Goal: Task Accomplishment & Management: Complete application form

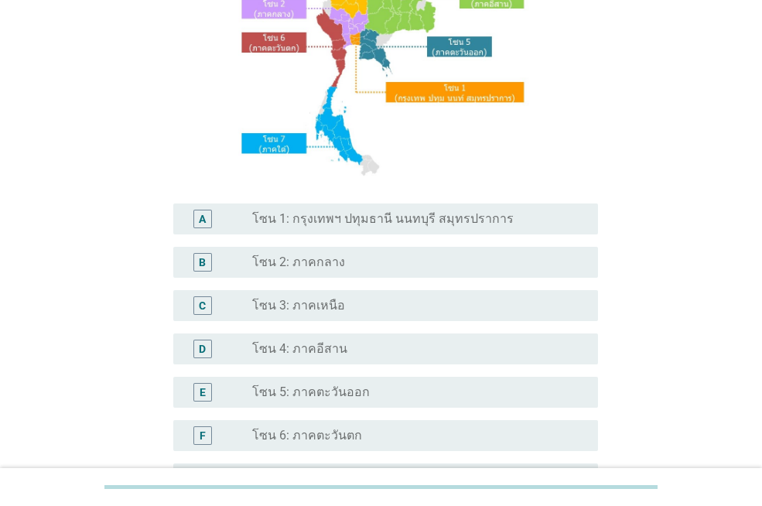
scroll to position [205, 0]
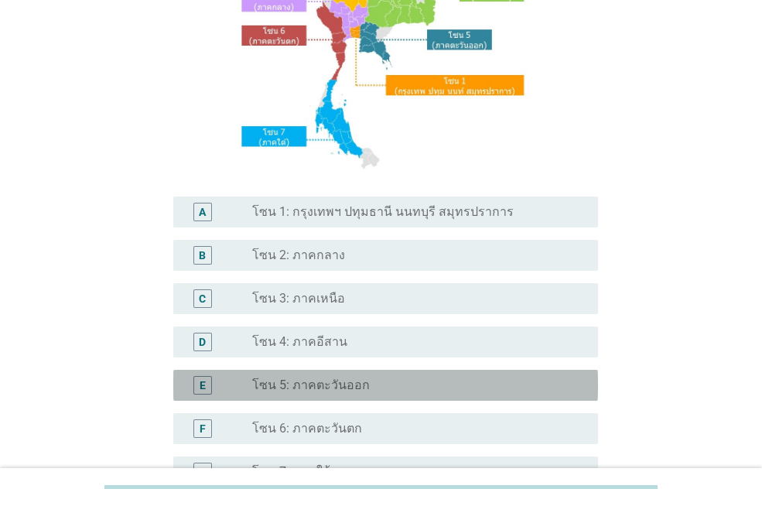
click at [394, 386] on div "radio_button_unchecked โซน 5: ภาคตะวันออก" at bounding box center [412, 384] width 321 height 15
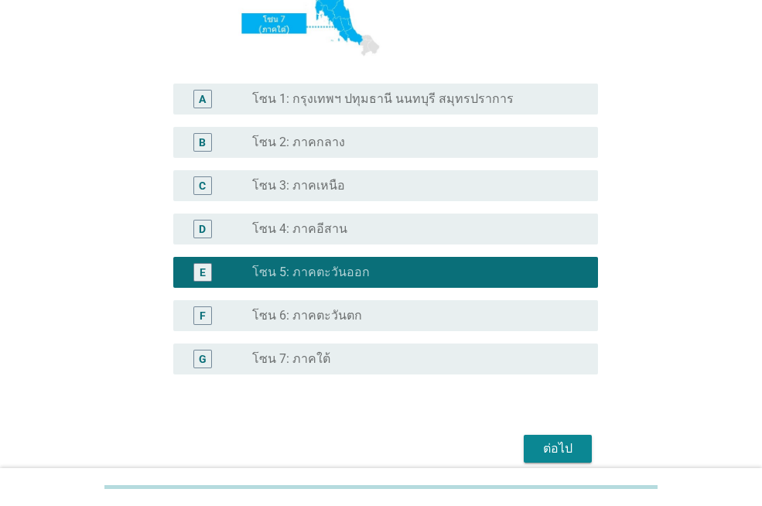
scroll to position [309, 0]
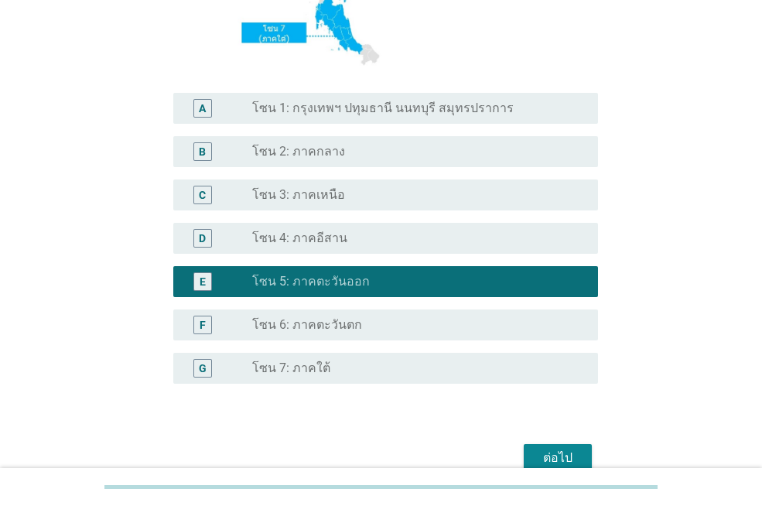
click at [559, 452] on div "ต่อไป" at bounding box center [557, 457] width 43 height 19
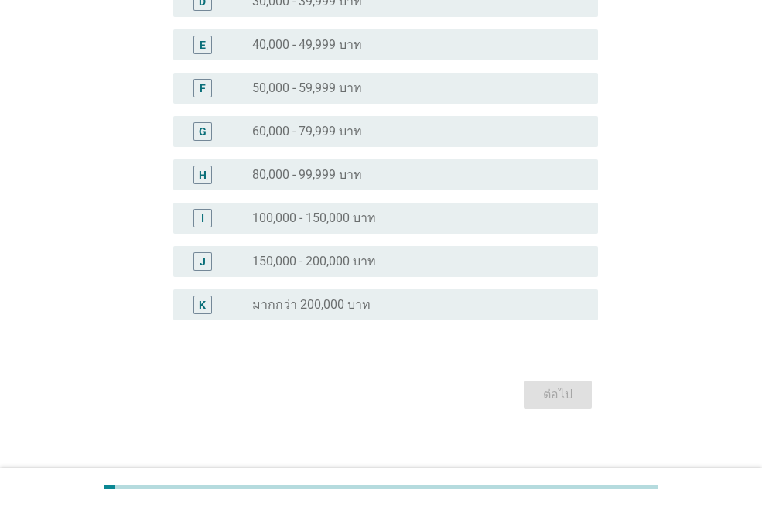
scroll to position [0, 0]
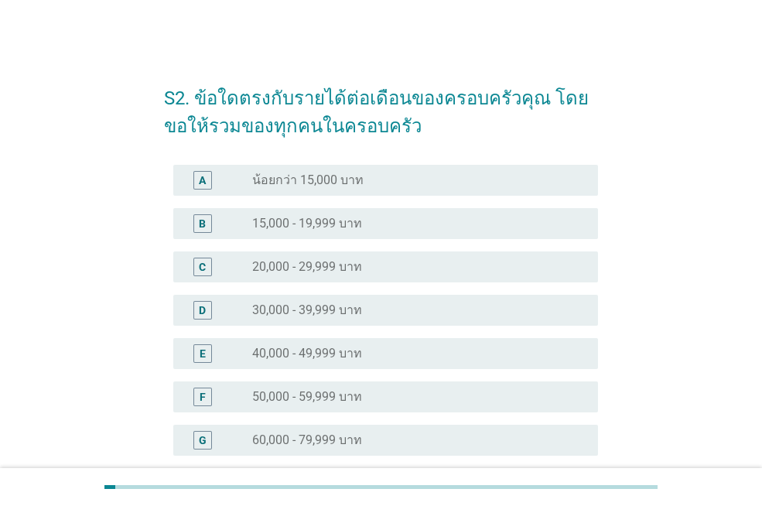
click at [344, 396] on label "50,000 - 59,999 บาท" at bounding box center [307, 396] width 110 height 15
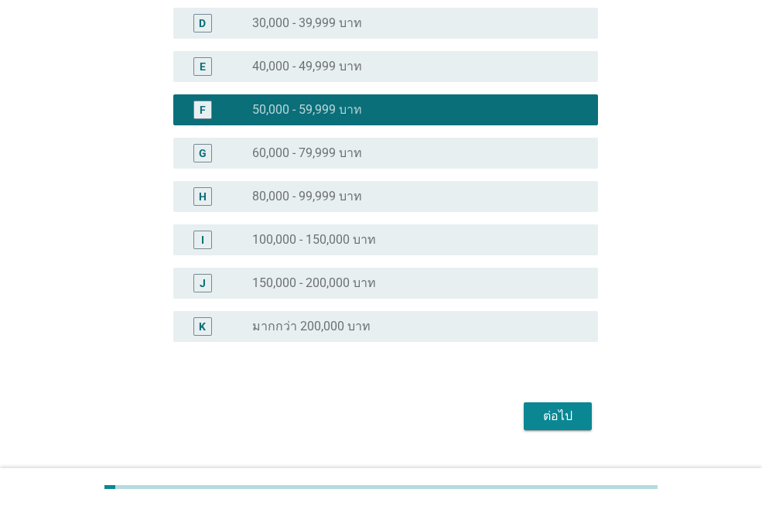
scroll to position [289, 0]
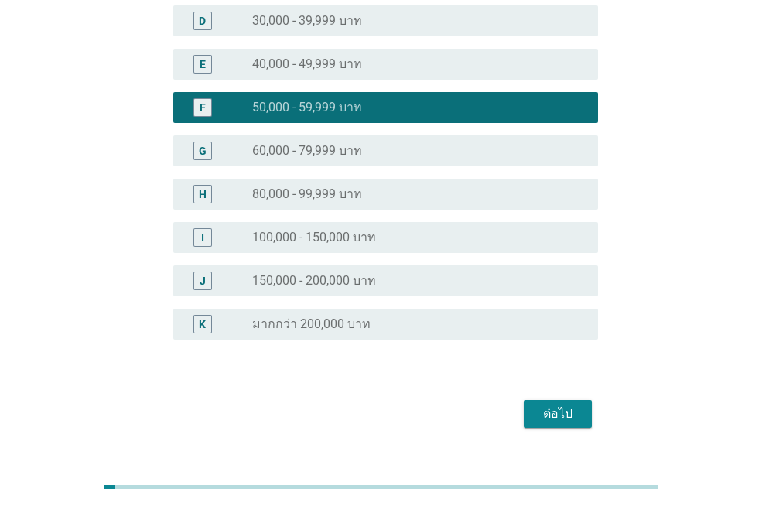
click at [562, 407] on div "ต่อไป" at bounding box center [557, 413] width 43 height 19
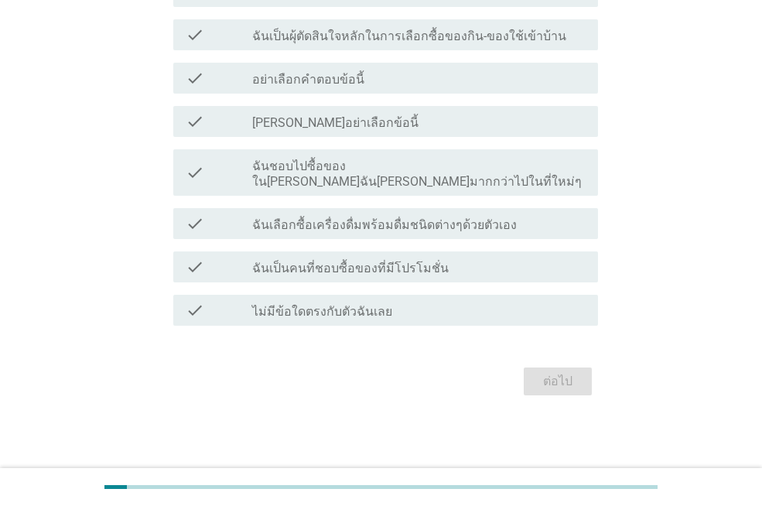
scroll to position [0, 0]
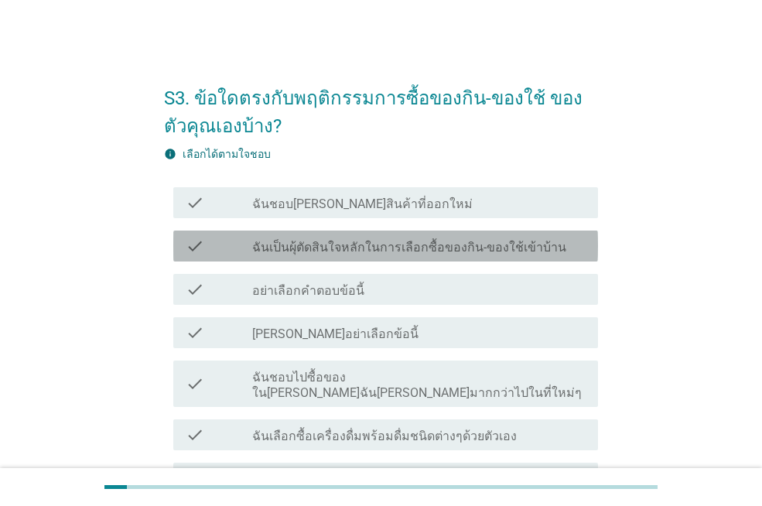
click at [351, 246] on label "ฉันเป็นผุ้ตัดสินใจหลักในการเลือกซื้อของกิน-ของใช้เข้าบ้าน" at bounding box center [409, 247] width 314 height 15
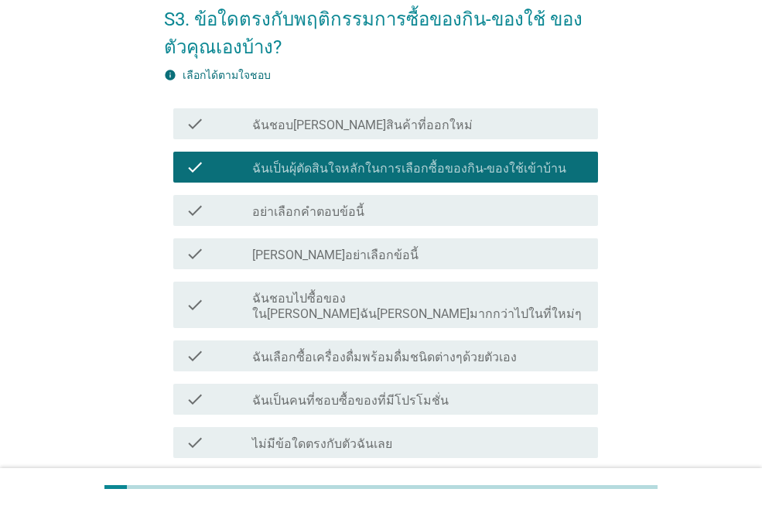
scroll to position [87, 0]
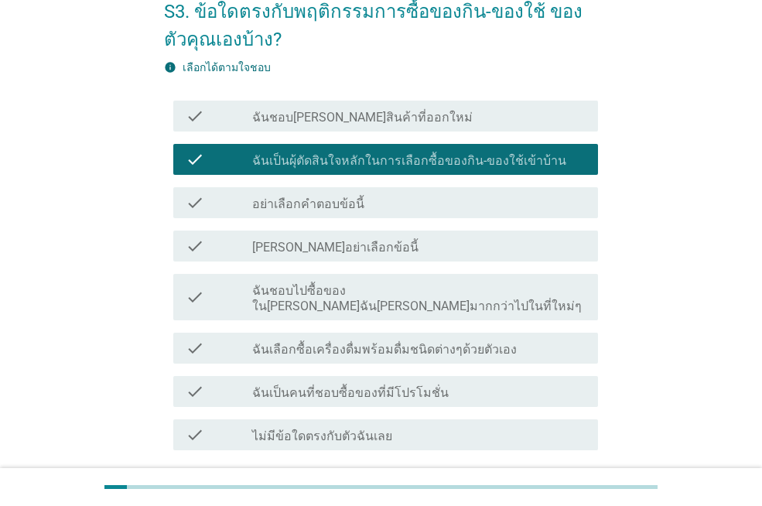
click at [325, 242] on label "กรุณาอย่าเลือกข้อนี้" at bounding box center [335, 247] width 166 height 15
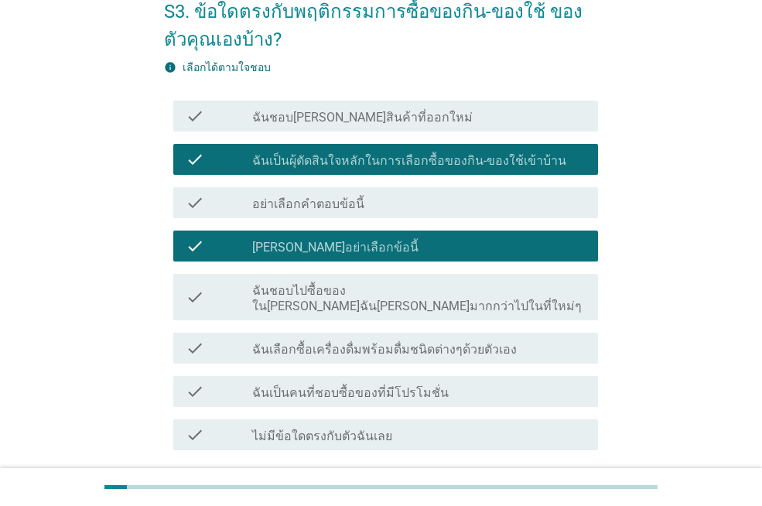
click at [483, 342] on label "ฉันเลือกซื้อเครื่องดื่มพร้อมดื่มชนิดต่างๆด้วยตัวเอง" at bounding box center [384, 349] width 264 height 15
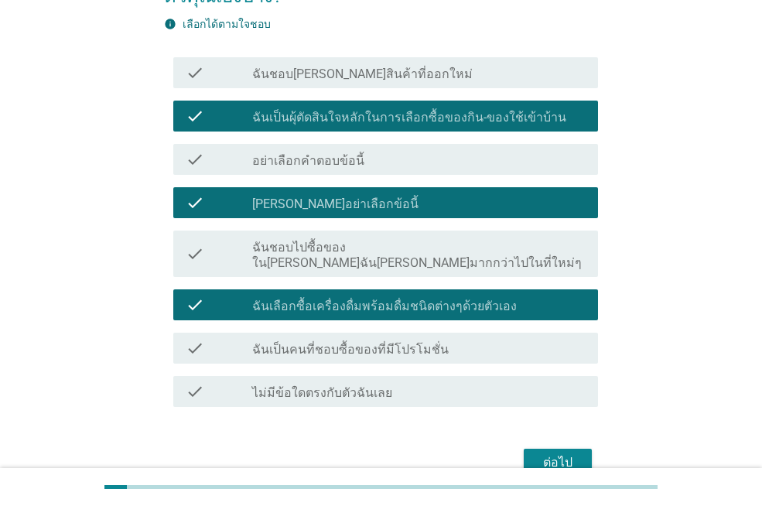
scroll to position [138, 0]
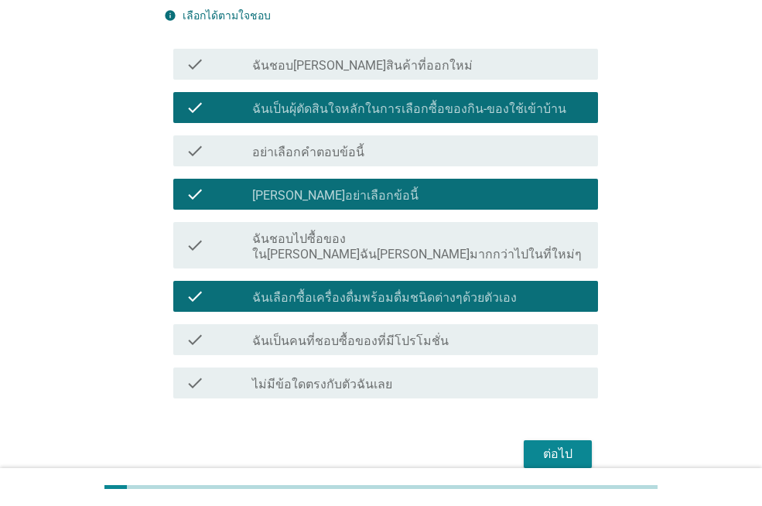
click at [573, 445] on div "ต่อไป" at bounding box center [557, 454] width 43 height 19
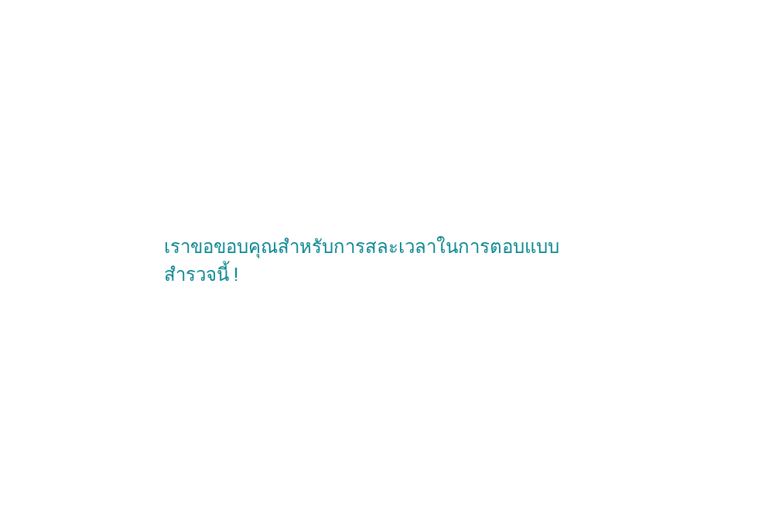
scroll to position [0, 0]
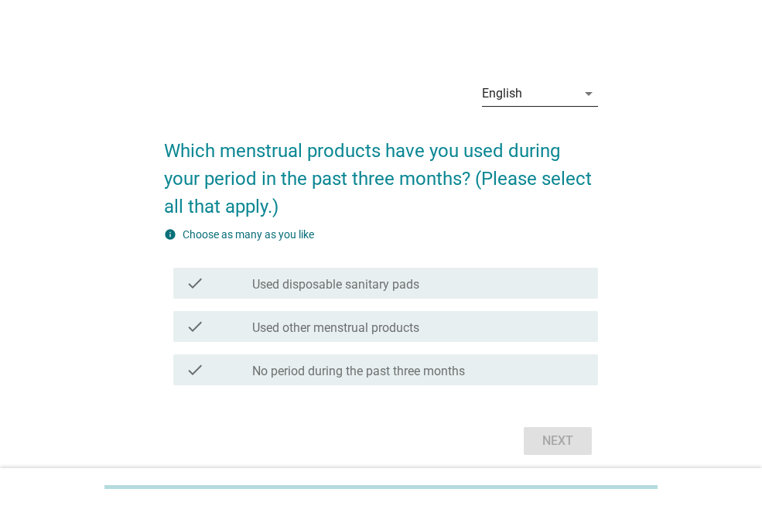
click at [589, 94] on icon "arrow_drop_down" at bounding box center [588, 93] width 19 height 19
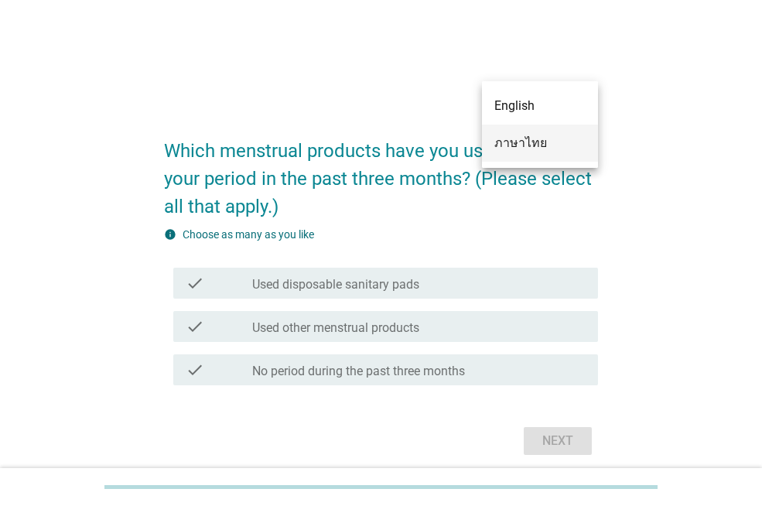
click at [525, 145] on div "ภาษาไทย" at bounding box center [539, 143] width 91 height 19
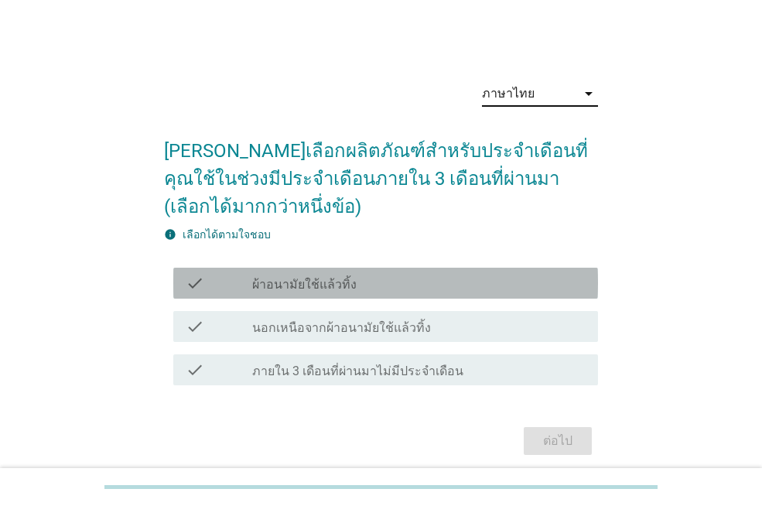
click at [295, 284] on label "ผ้าอนามัยใช้แล้วทิ้ง" at bounding box center [304, 284] width 104 height 15
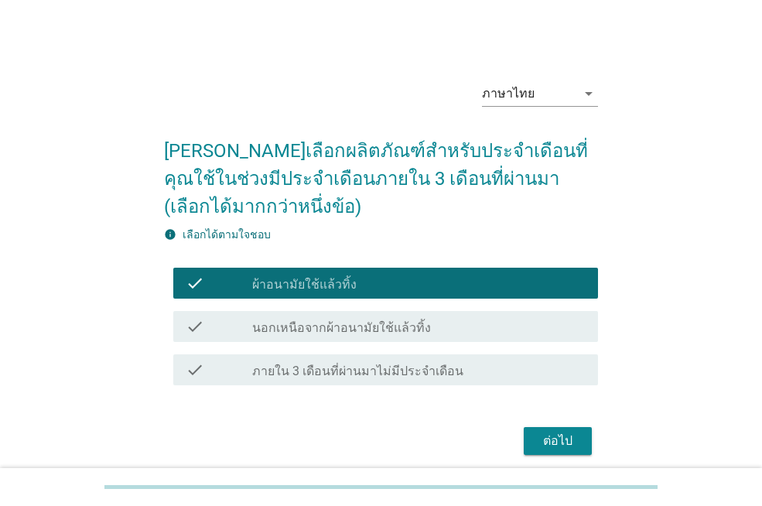
click at [577, 444] on div "ต่อไป" at bounding box center [557, 440] width 43 height 19
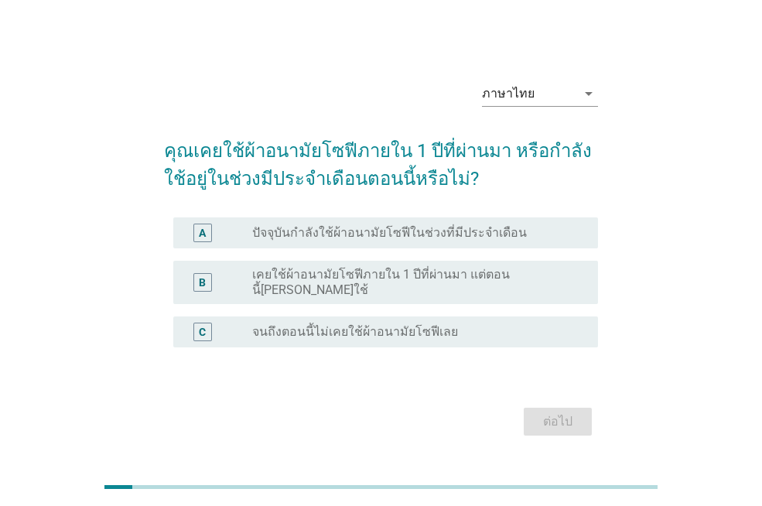
click at [299, 240] on label "ปัจจุบันกำลังใช้ผ้าอนามัยโซฟีในช่วงที่มีประจำเดือน" at bounding box center [389, 232] width 275 height 15
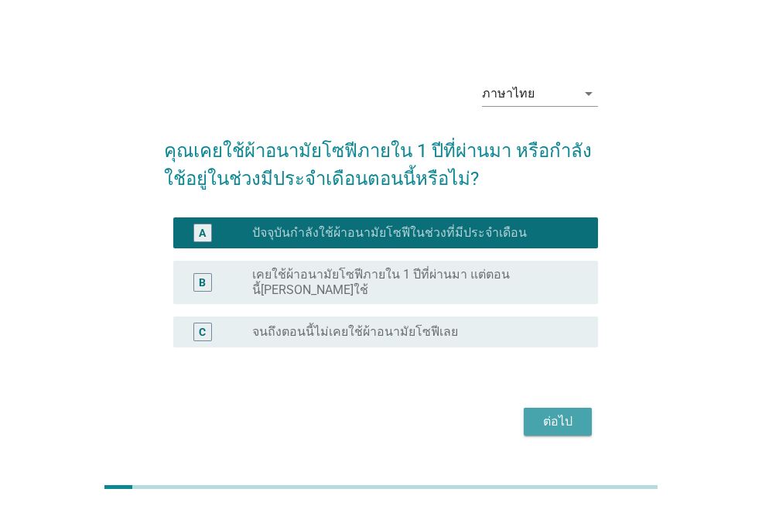
click at [554, 415] on div "ต่อไป" at bounding box center [557, 421] width 43 height 19
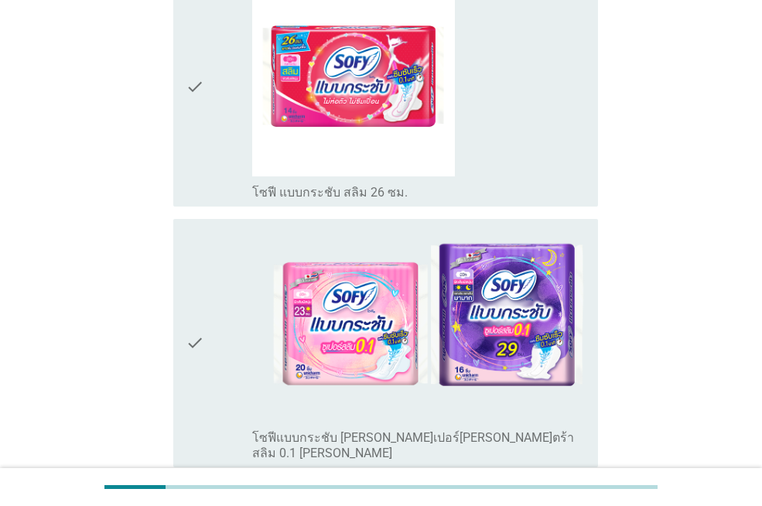
scroll to position [916, 0]
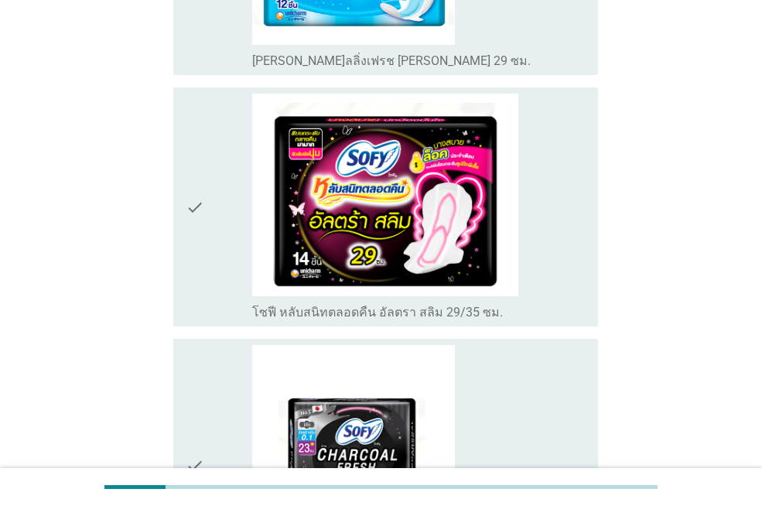
scroll to position [1818, 0]
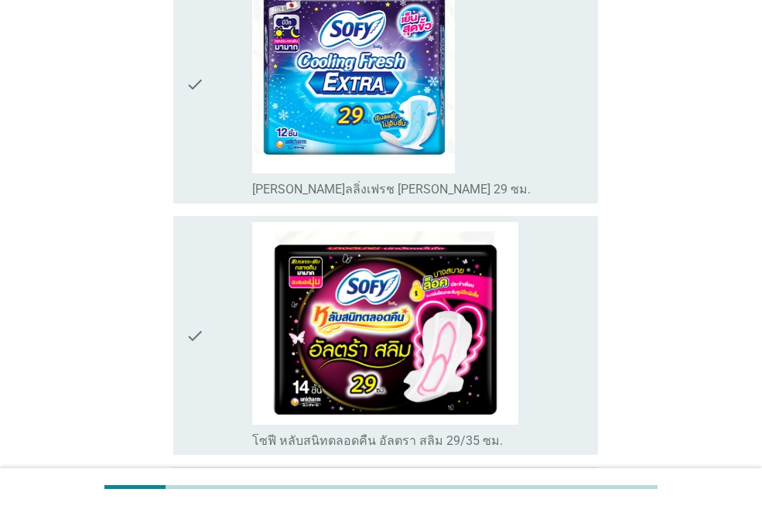
click at [538, 276] on div "check_box_outline_blank โซฟี หลับสนิทตลอดคืน อัลตรา สลิม 29/35 ซม." at bounding box center [418, 335] width 333 height 227
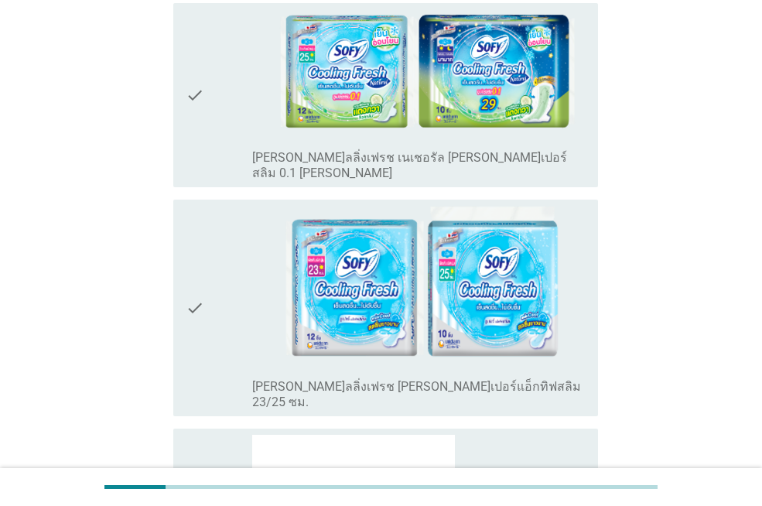
scroll to position [4855, 0]
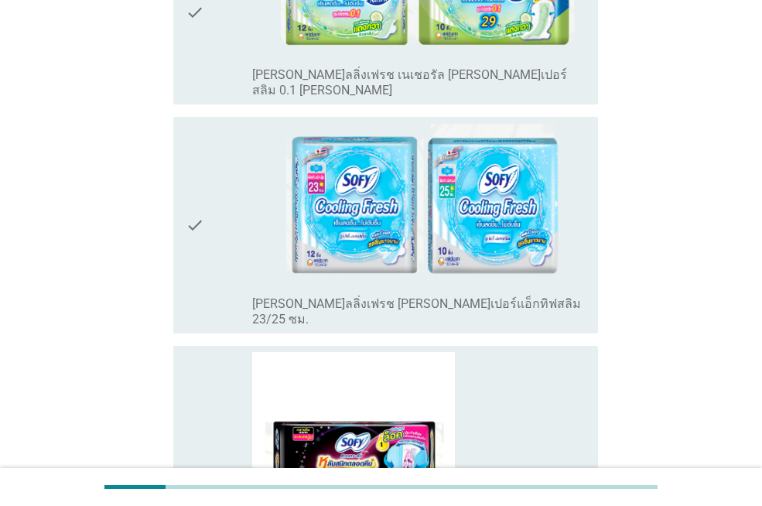
click at [554, 352] on div "check_box_outline_blank โซฟี แบบกระชับ หลับสนิทตลอดคืน [PERSON_NAME] 29-42 ซม." at bounding box center [418, 473] width 333 height 242
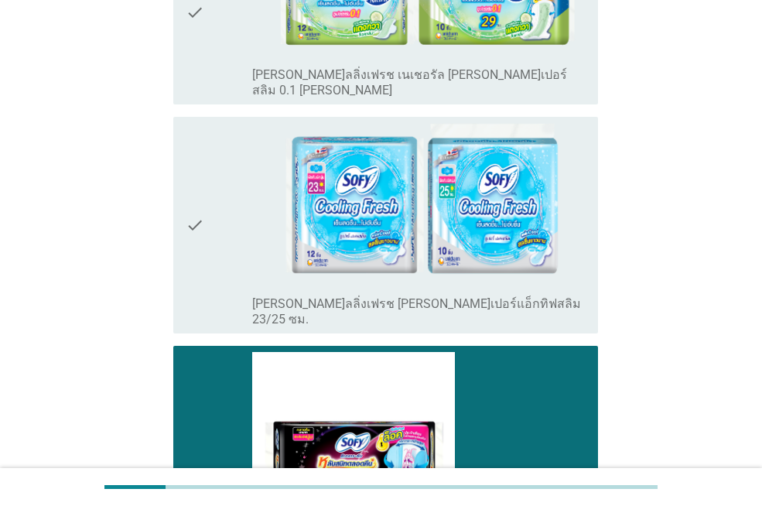
scroll to position [5150, 0]
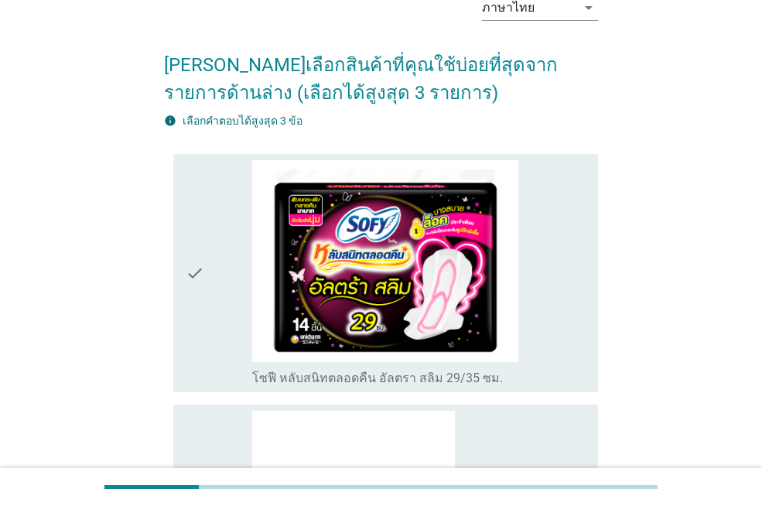
scroll to position [84, 0]
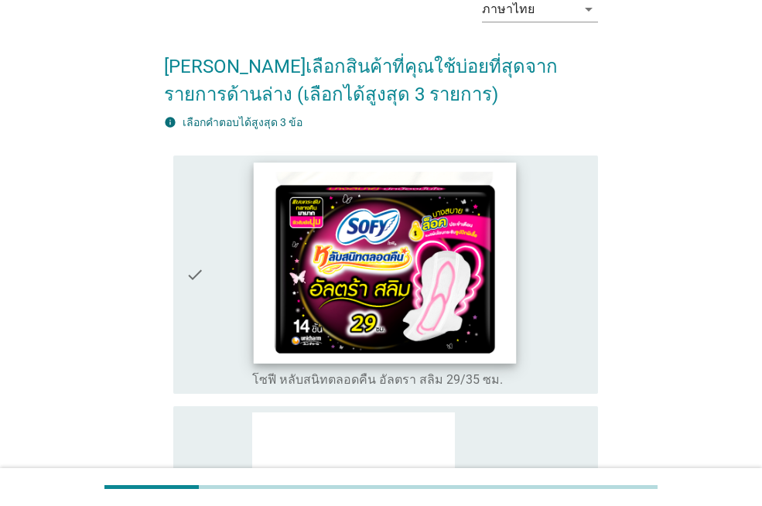
click at [359, 290] on img at bounding box center [385, 262] width 263 height 200
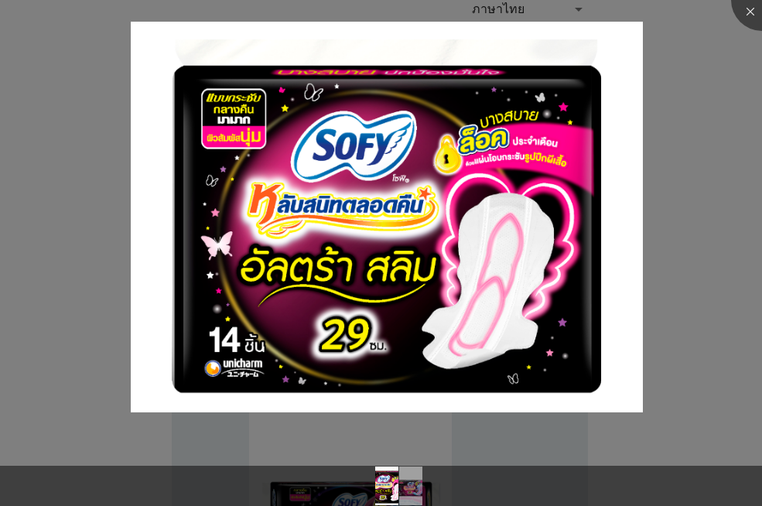
click at [724, 321] on div at bounding box center [381, 253] width 762 height 506
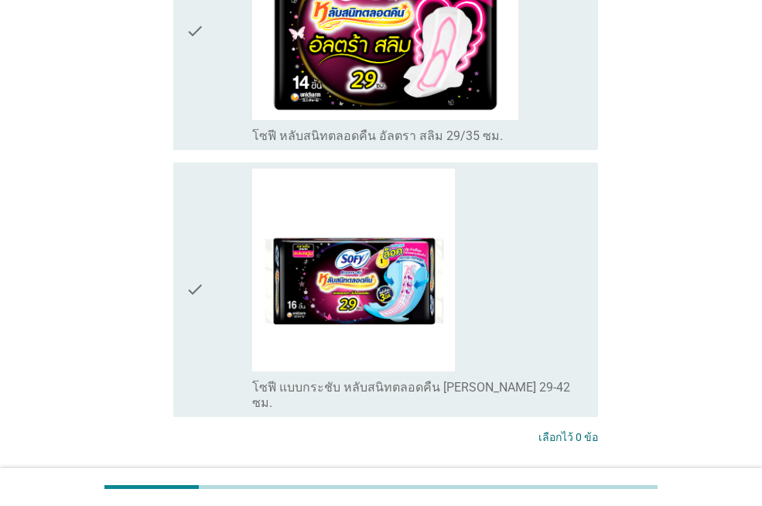
scroll to position [334, 0]
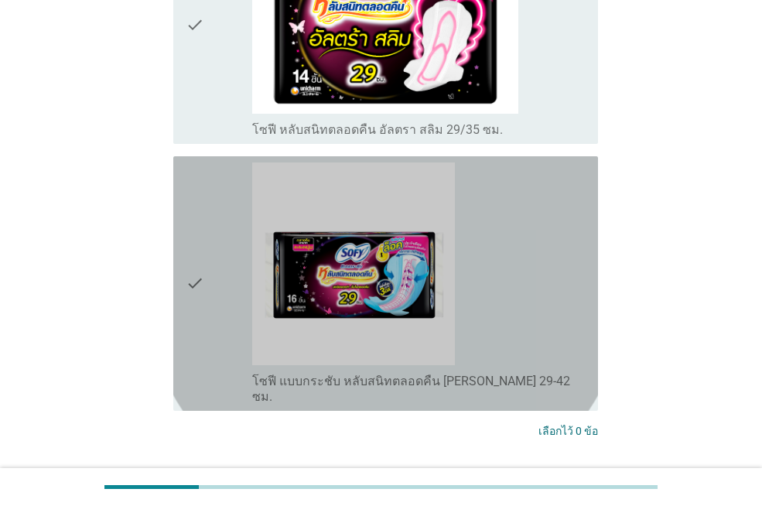
click at [544, 339] on div "check_box_outline_blank โซฟี แบบกระชับ หลับสนิทตลอดคืน [PERSON_NAME] 29-42 ซม." at bounding box center [418, 283] width 333 height 242
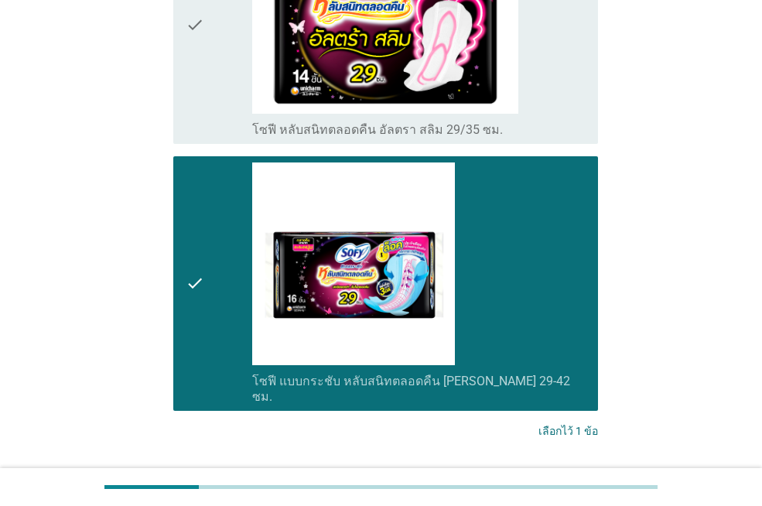
click at [564, 147] on div "check check_box_outline_blank โซฟี หลับสนิทตลอดคืน อัลตรา สลิม 29/35 ซม." at bounding box center [381, 24] width 434 height 251
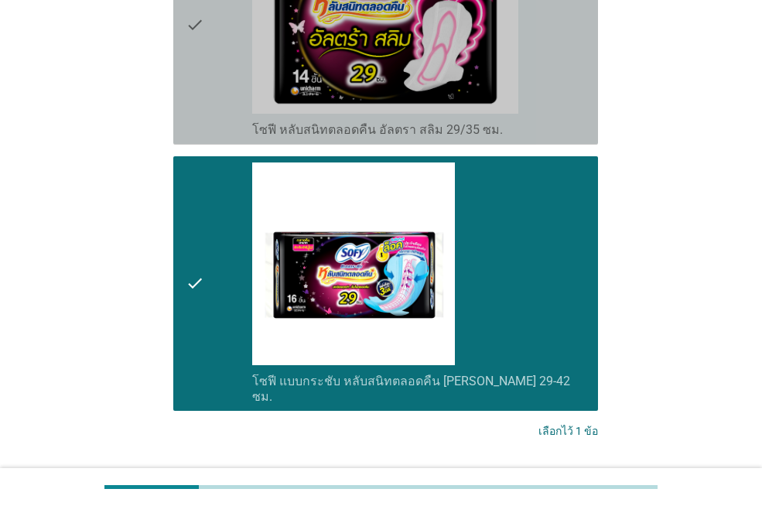
click at [568, 135] on div "check_box_outline_blank โซฟี หลับสนิทตลอดคืน อัลตรา สลิม 29/35 ซม." at bounding box center [418, 128] width 333 height 19
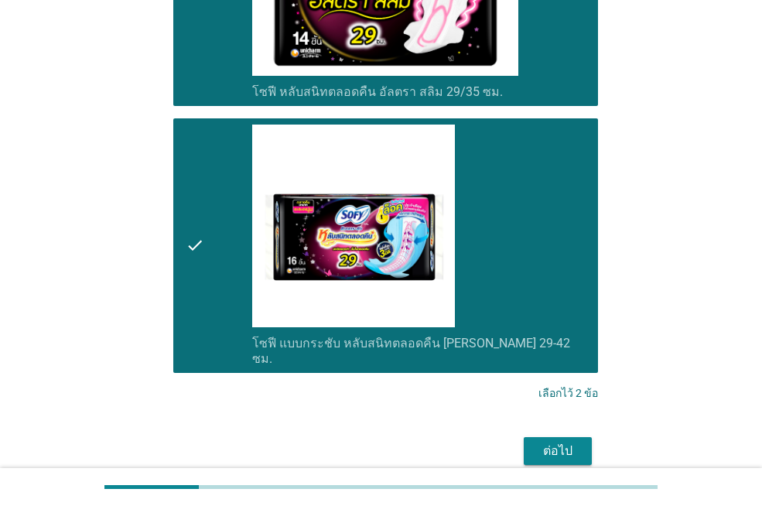
scroll to position [394, 0]
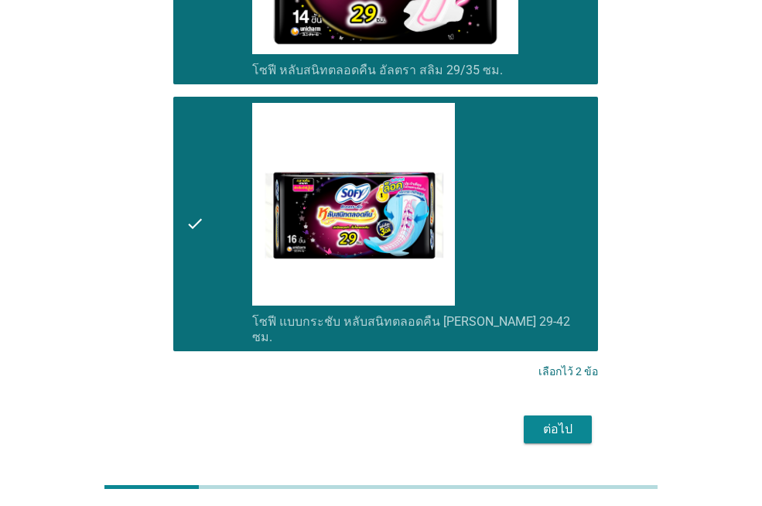
click at [556, 420] on div "ต่อไป" at bounding box center [557, 429] width 43 height 19
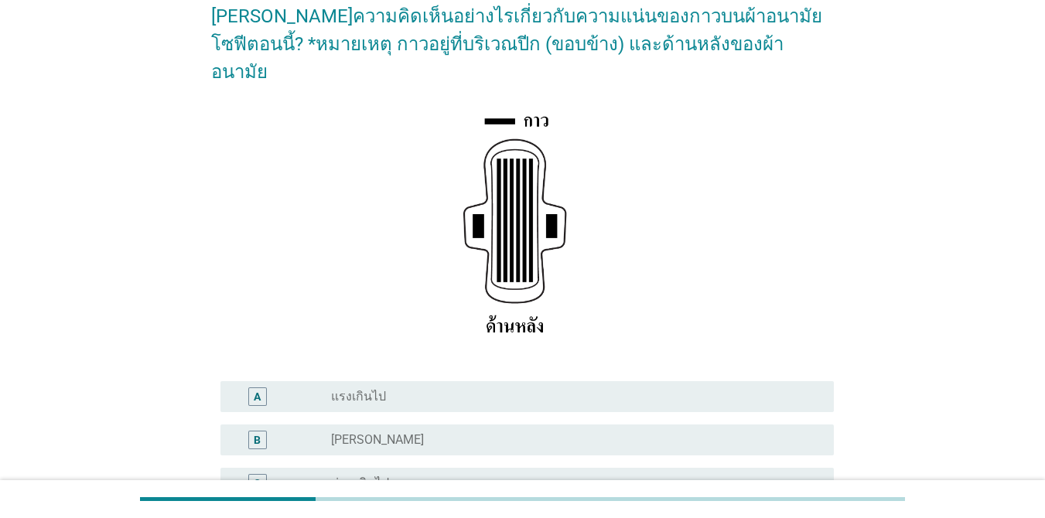
scroll to position [143, 0]
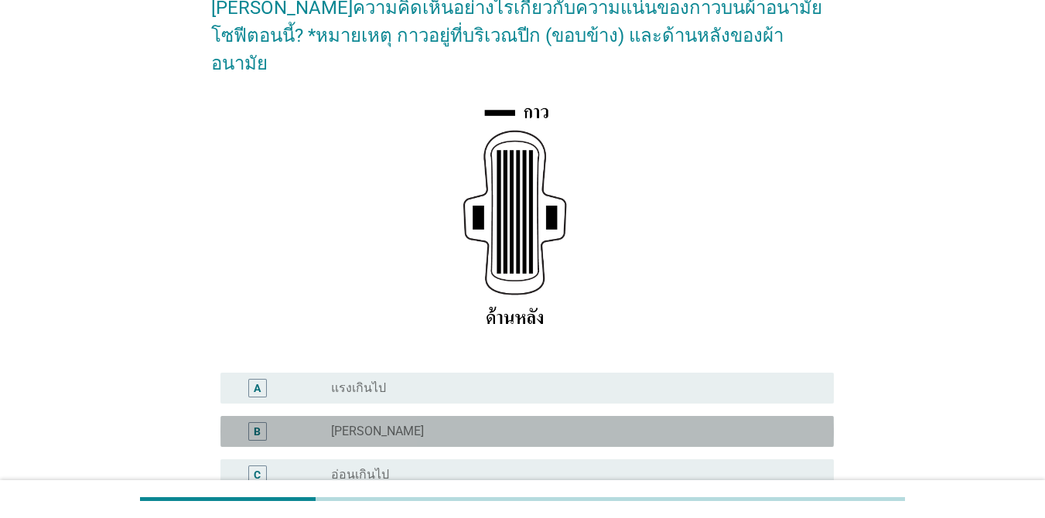
click at [417, 417] on div "B radio_button_unchecked [PERSON_NAME]" at bounding box center [526, 431] width 613 height 31
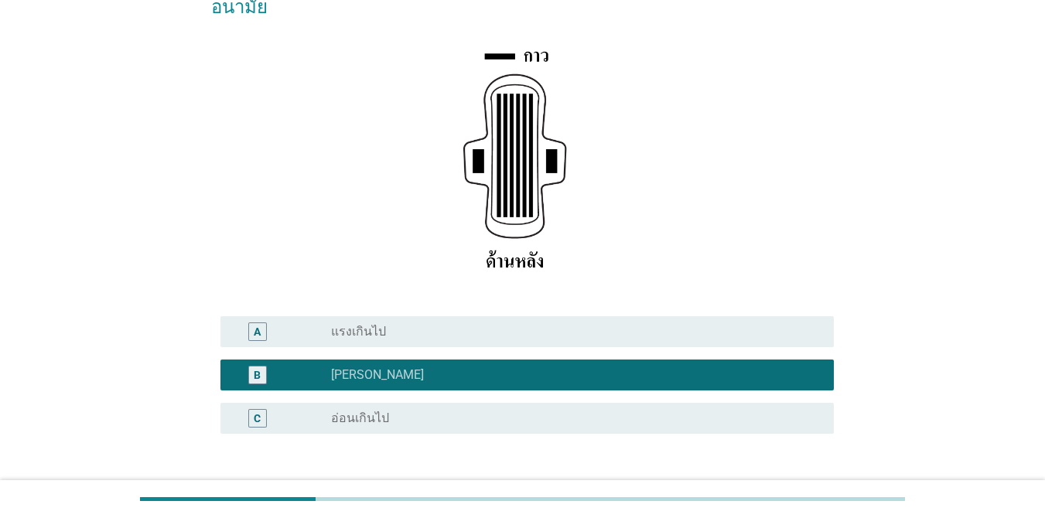
scroll to position [200, 0]
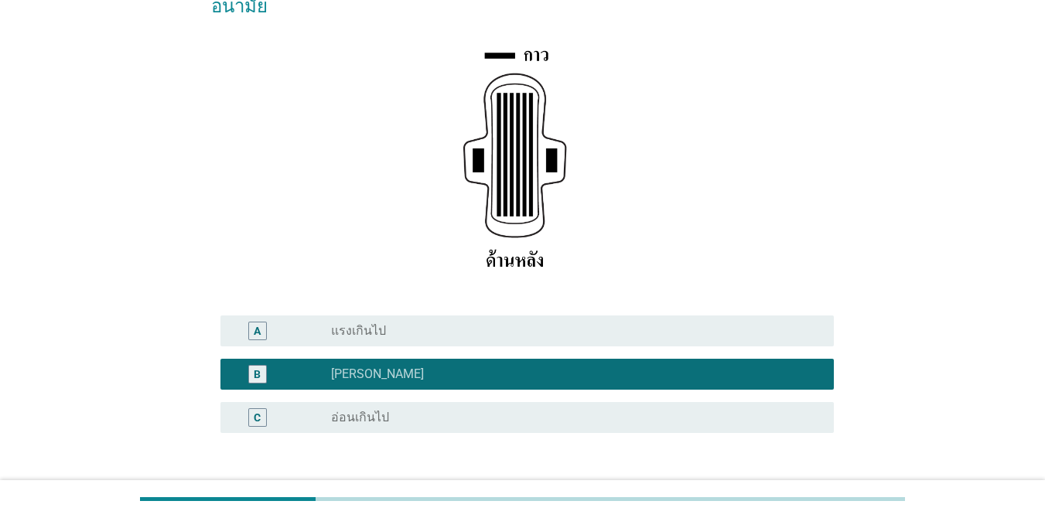
click at [761, 489] on div "ต่อไป" at bounding box center [522, 507] width 622 height 37
click at [761, 498] on div "ต่อไป" at bounding box center [793, 507] width 43 height 19
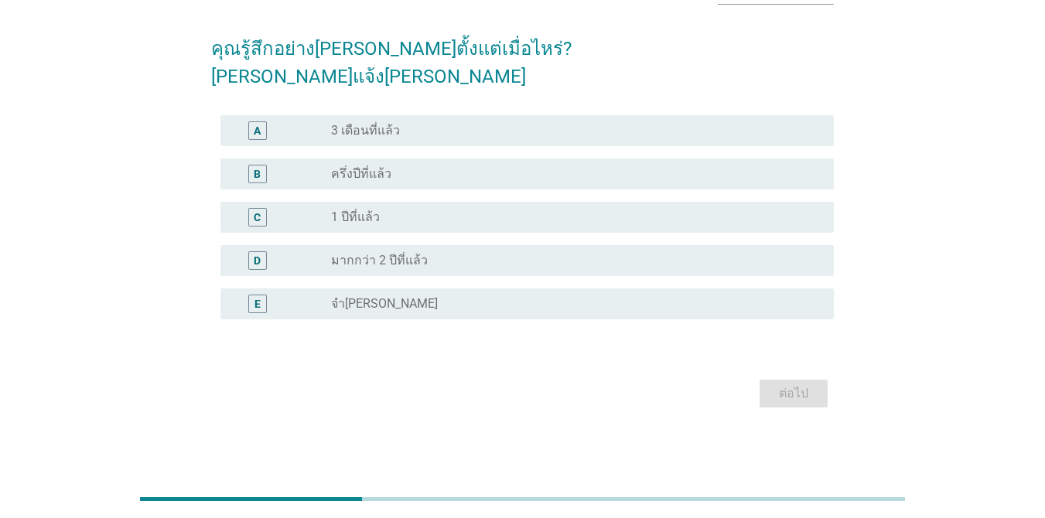
scroll to position [0, 0]
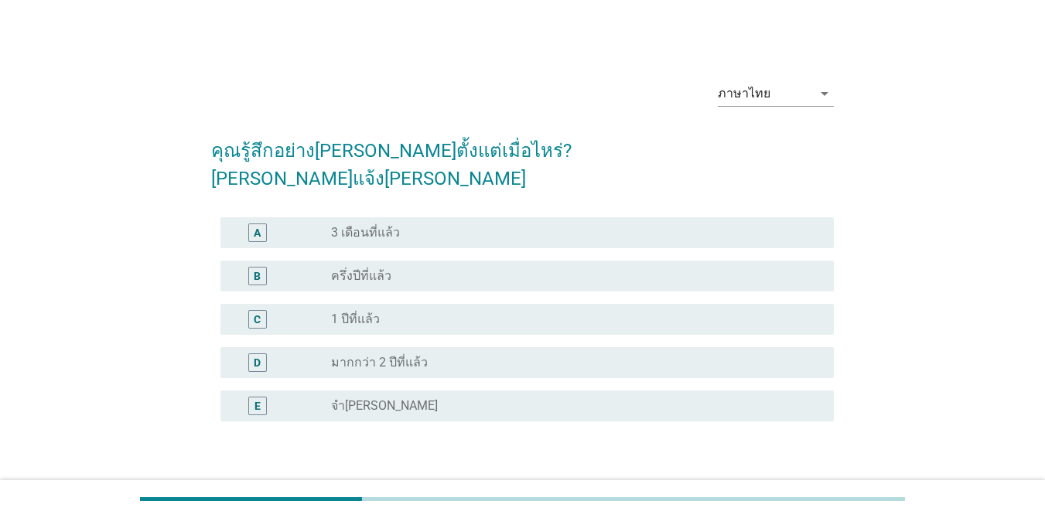
click at [376, 268] on label "ครึ่งปีที่แล้ว" at bounding box center [361, 275] width 60 height 15
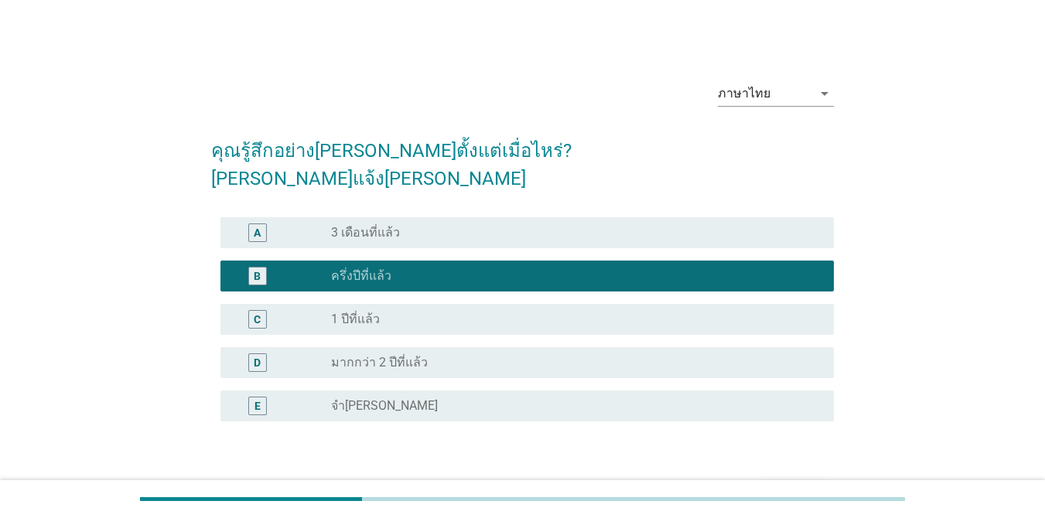
click at [761, 486] on div "ต่อไป" at bounding box center [793, 495] width 43 height 19
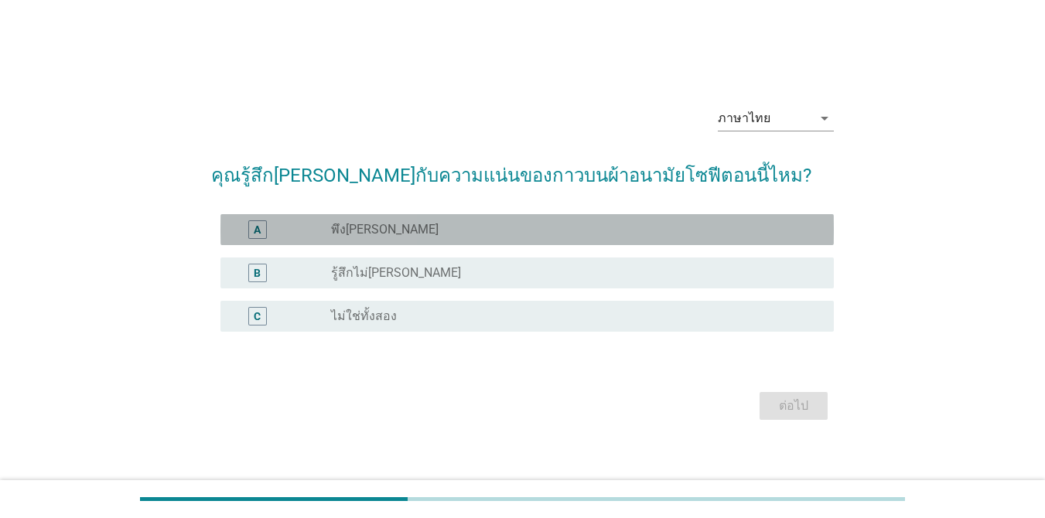
click at [374, 237] on div "radio_button_unchecked พึง[PERSON_NAME]" at bounding box center [570, 229] width 478 height 15
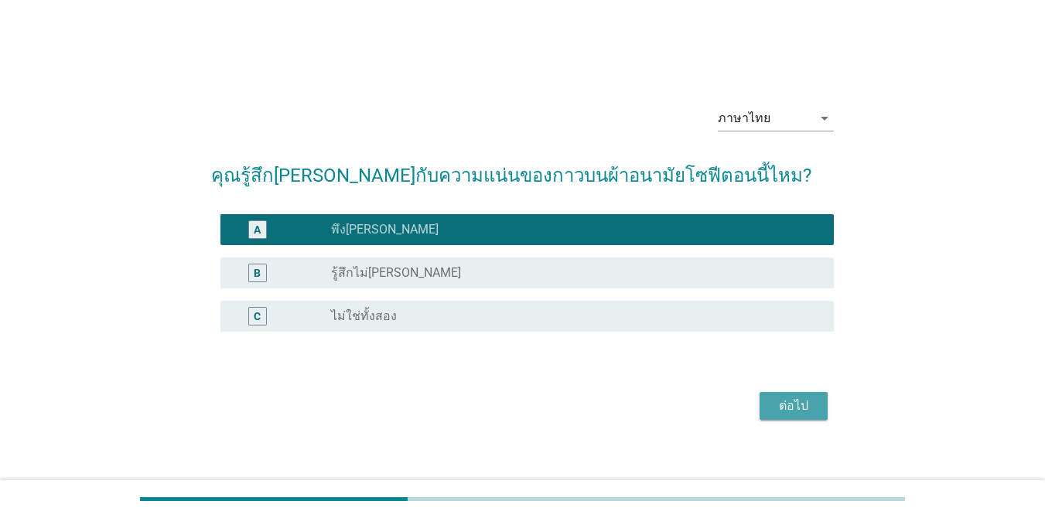
click at [761, 407] on div "ต่อไป" at bounding box center [793, 406] width 43 height 19
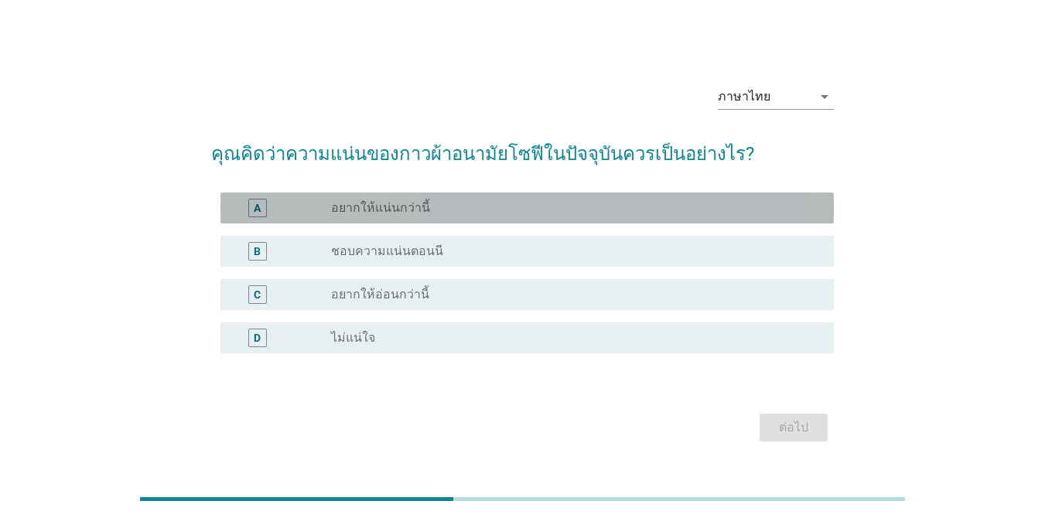
click at [537, 223] on div "A radio_button_unchecked อยากให้แน่นกว่านี้" at bounding box center [526, 208] width 613 height 31
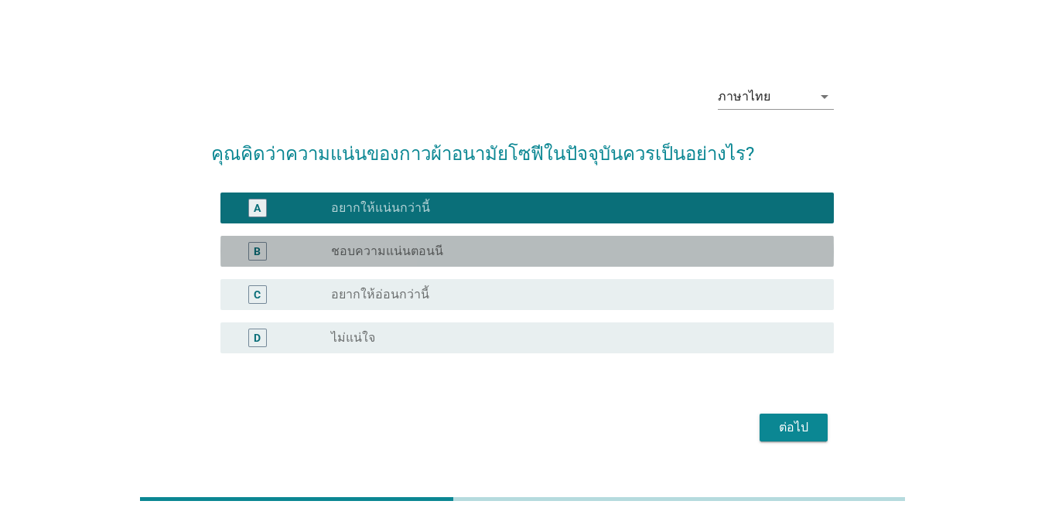
click at [507, 251] on div "radio_button_unchecked ชอบความแน่นตอนนี" at bounding box center [570, 251] width 478 height 15
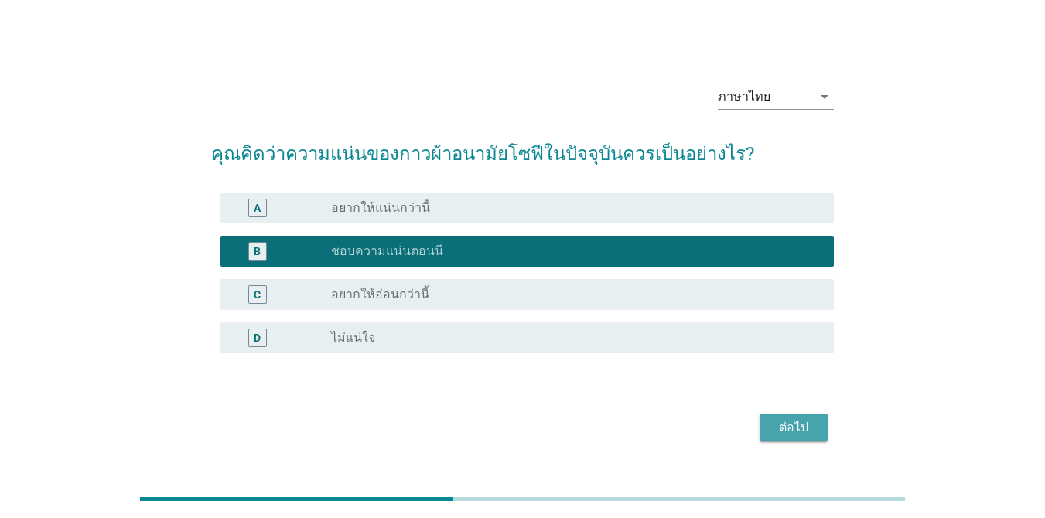
click at [761, 421] on div "ต่อไป" at bounding box center [793, 427] width 43 height 19
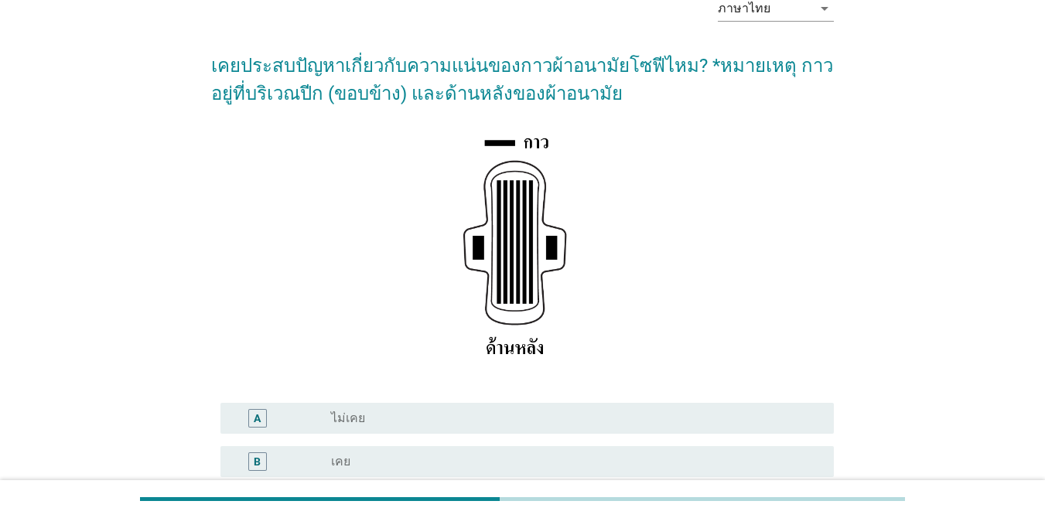
scroll to position [130, 0]
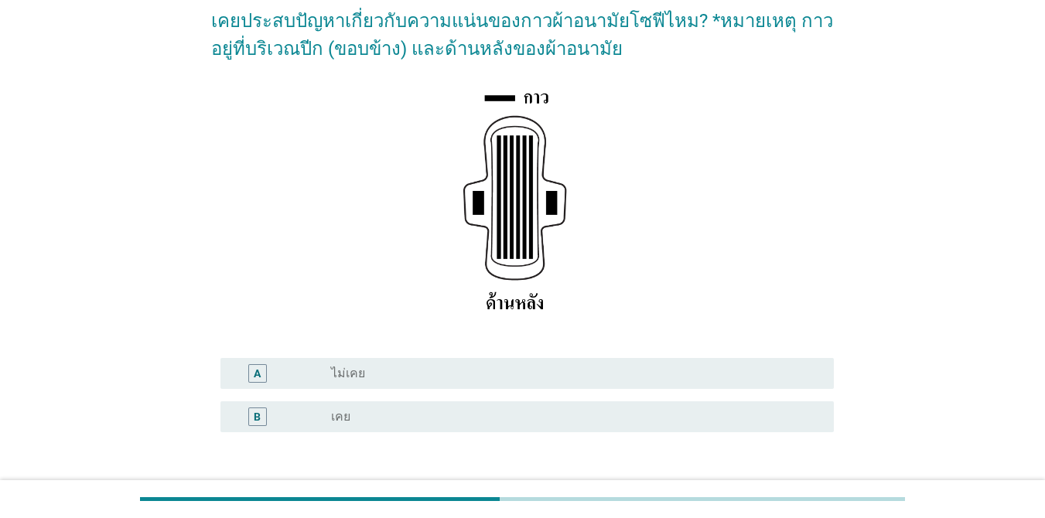
click at [373, 376] on div "radio_button_unchecked ไม่เคย" at bounding box center [570, 373] width 478 height 15
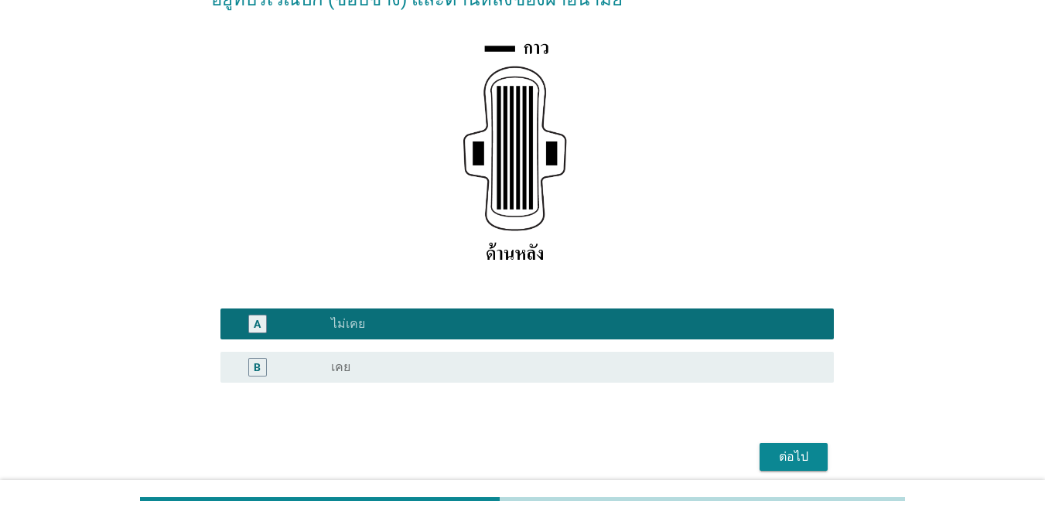
scroll to position [207, 0]
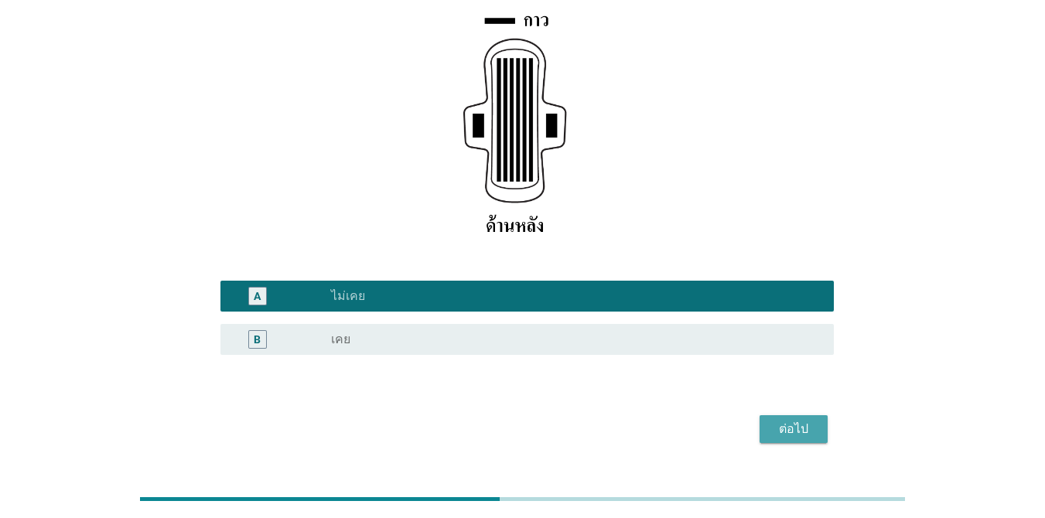
click at [761, 431] on div "ต่อไป" at bounding box center [793, 429] width 43 height 19
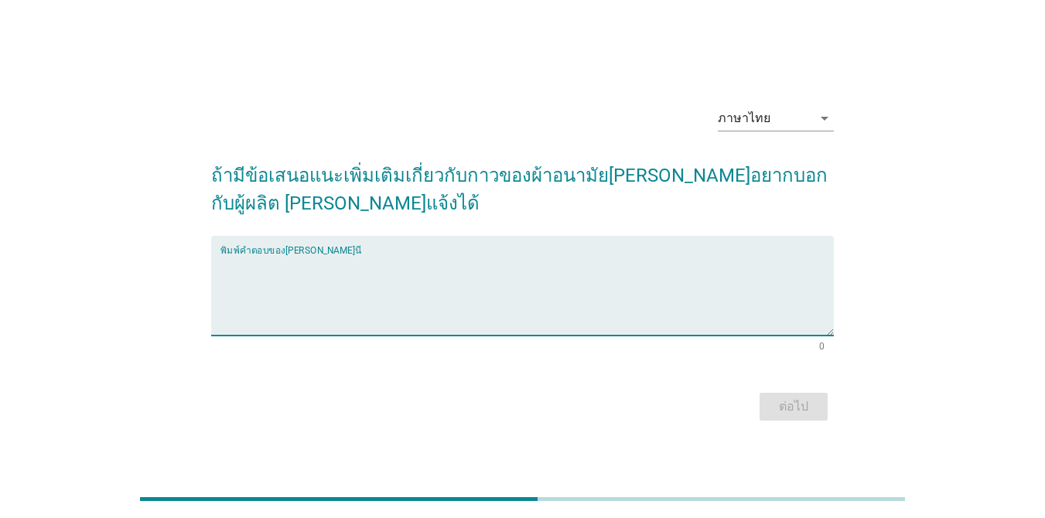
click at [516, 275] on textarea "พิมพ์คำตอบของคุณ ที่นี่" at bounding box center [526, 294] width 613 height 81
type textarea "ๆ"
type textarea "ไม่มี"
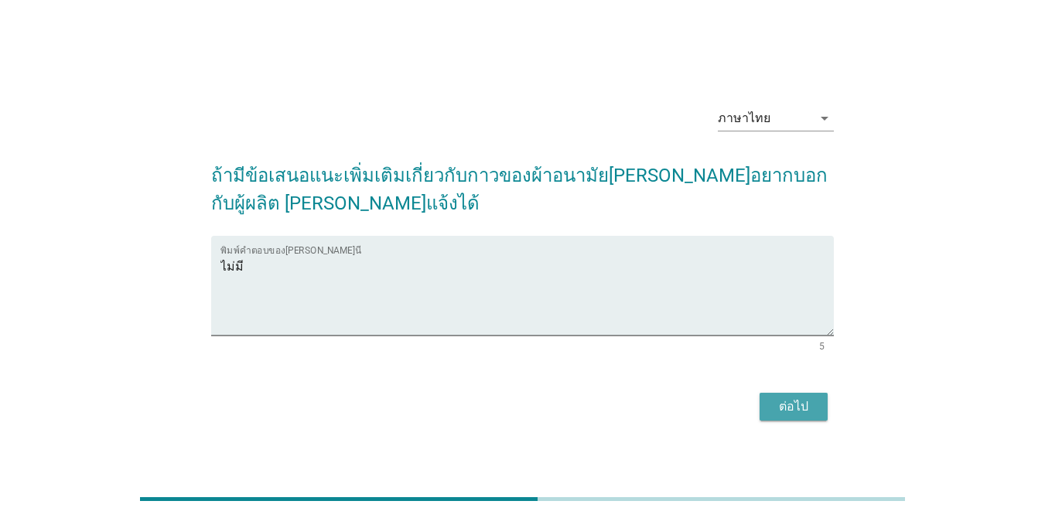
click at [761, 398] on div "ต่อไป" at bounding box center [793, 406] width 43 height 19
